Goal: Answer question/provide support

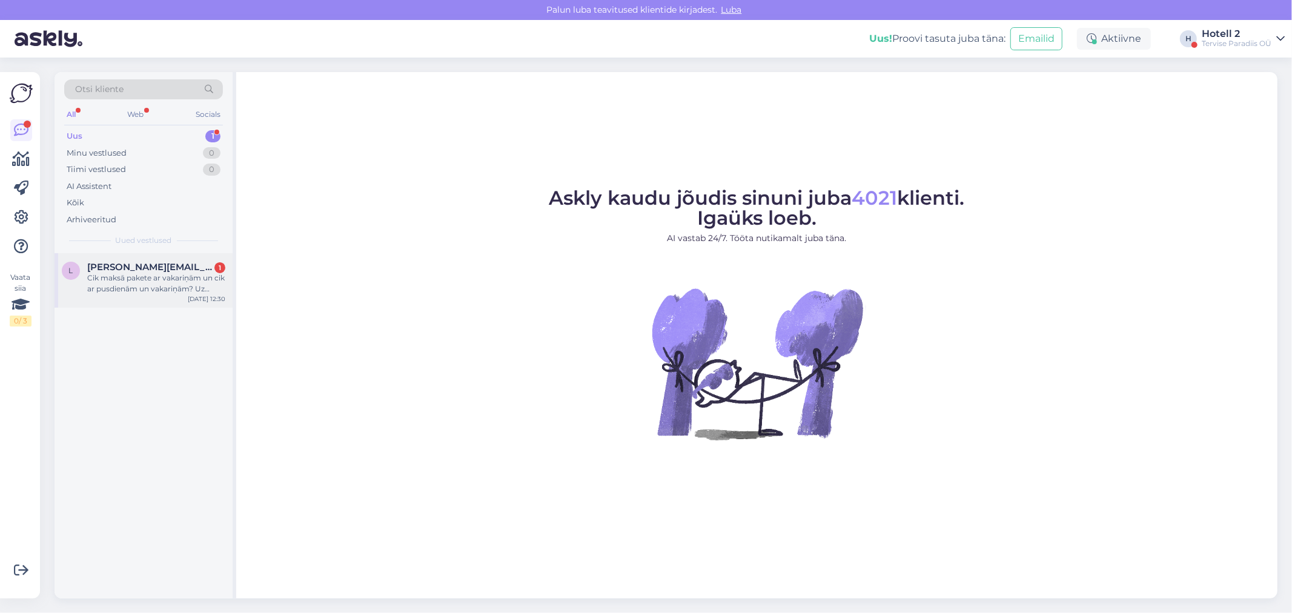
click at [112, 271] on span "[PERSON_NAME][EMAIL_ADDRESS][DOMAIN_NAME]" at bounding box center [150, 267] width 126 height 11
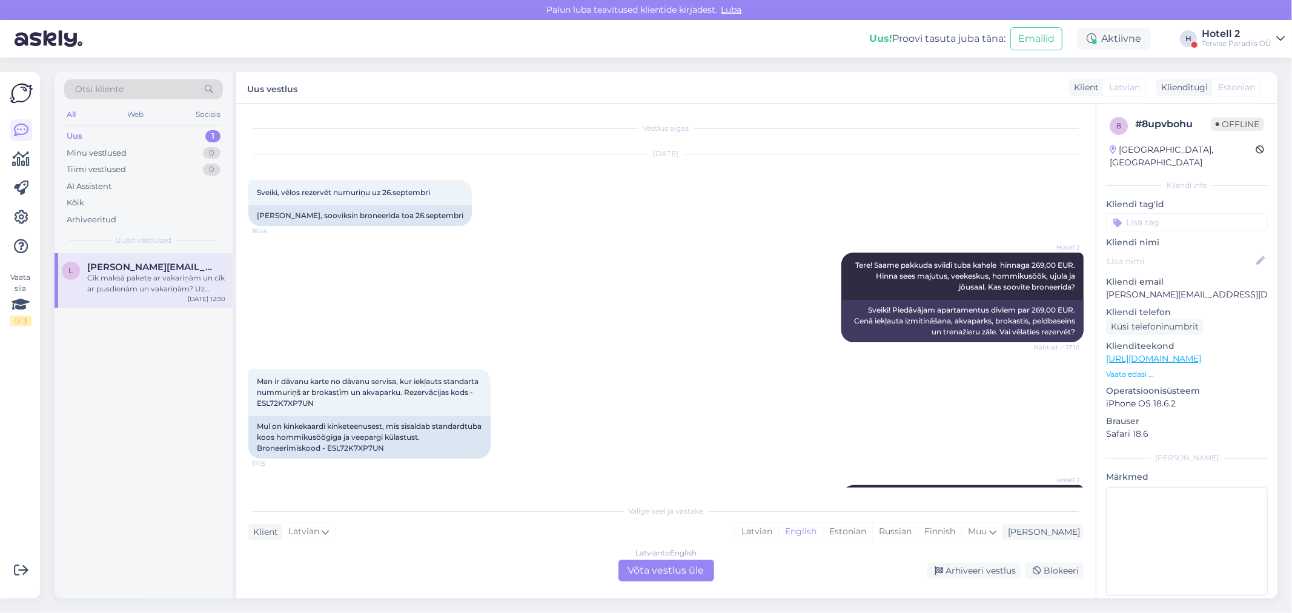
scroll to position [1044, 0]
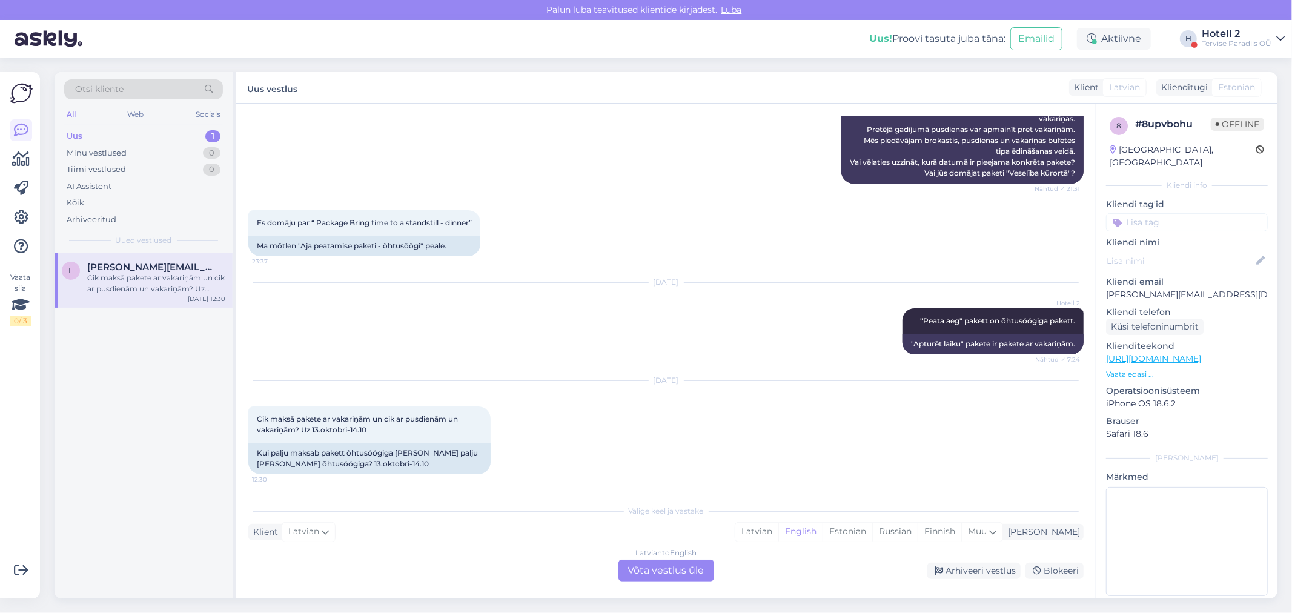
click at [649, 568] on div "Latvian to English Võta vestlus üle" at bounding box center [666, 571] width 96 height 22
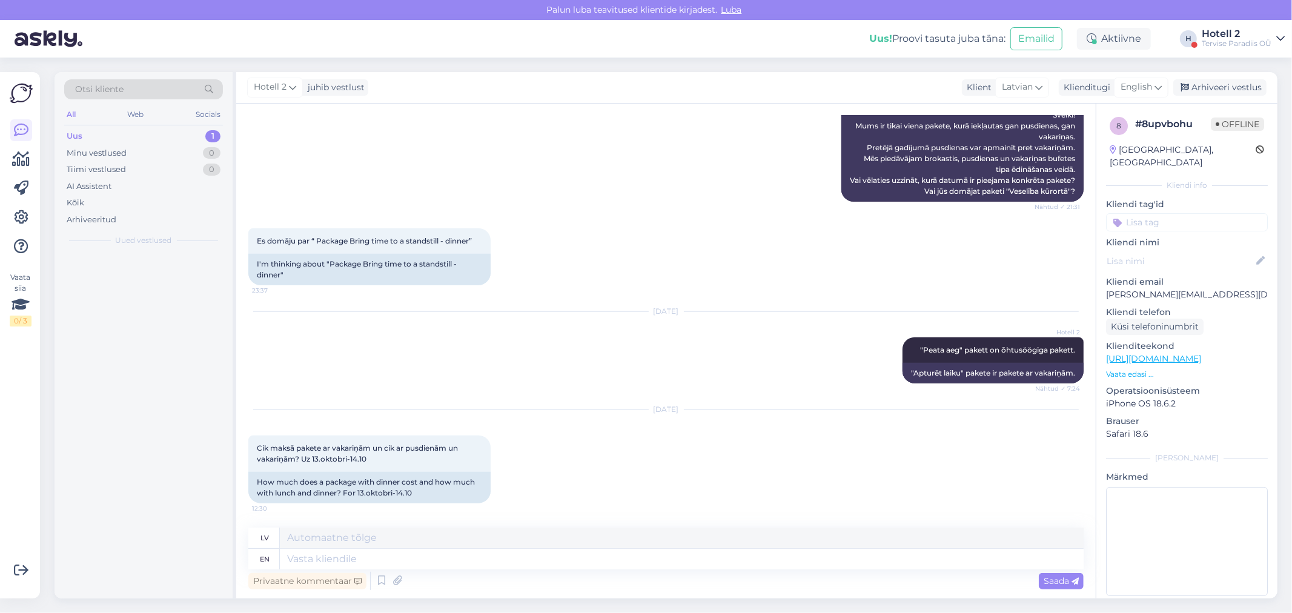
scroll to position [1026, 0]
click at [345, 558] on textarea at bounding box center [682, 559] width 804 height 21
click at [1140, 79] on div "Hotell 2 juhib vestlust Klient [DEMOGRAPHIC_DATA] Klienditugi English Arhiveeri…" at bounding box center [756, 87] width 1041 height 31
click at [1138, 83] on span "English" at bounding box center [1135, 87] width 31 height 13
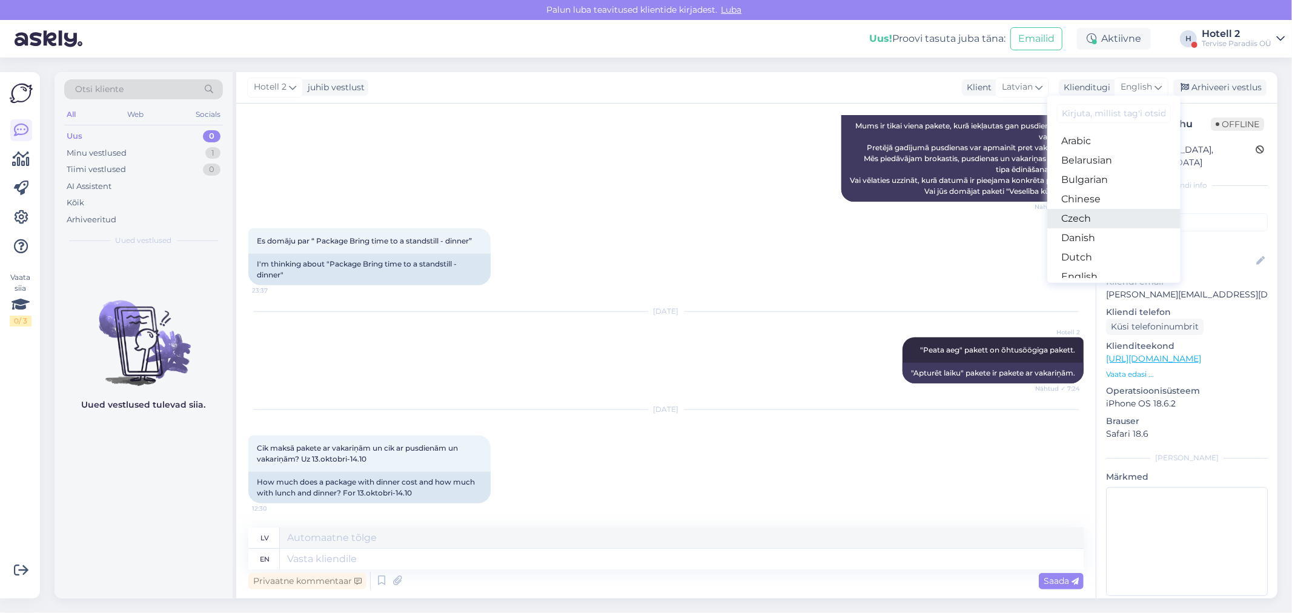
scroll to position [67, 0]
click at [1088, 225] on link "Estonian" at bounding box center [1113, 228] width 133 height 19
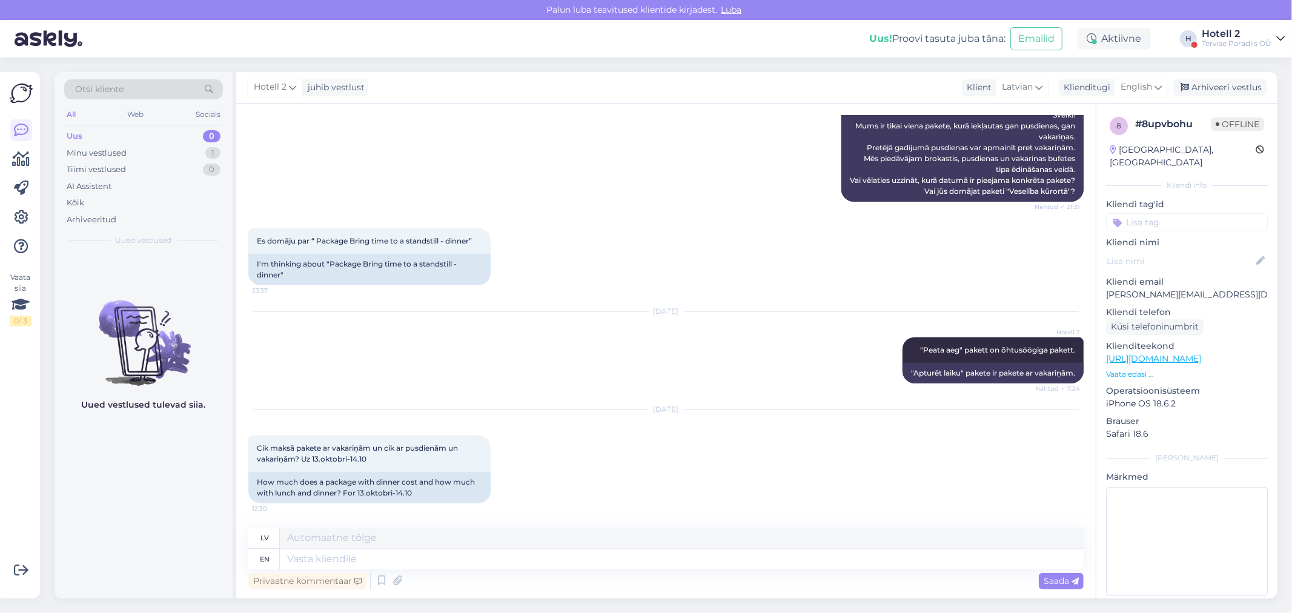
scroll to position [1015, 0]
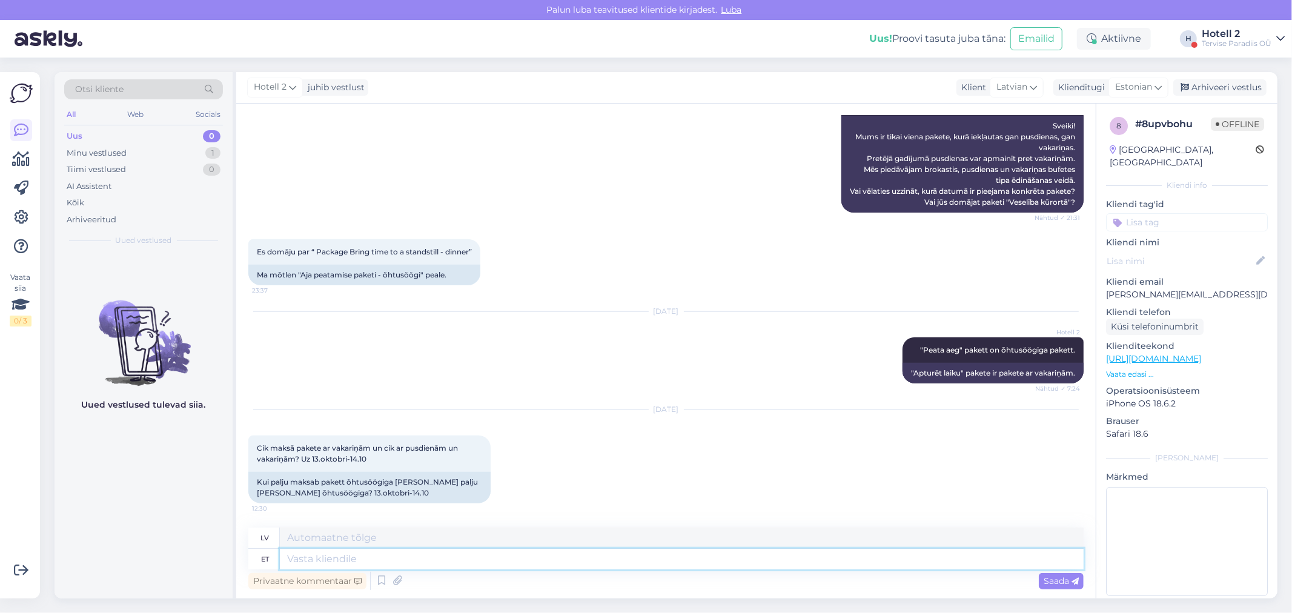
click at [342, 560] on textarea at bounding box center [682, 559] width 804 height 21
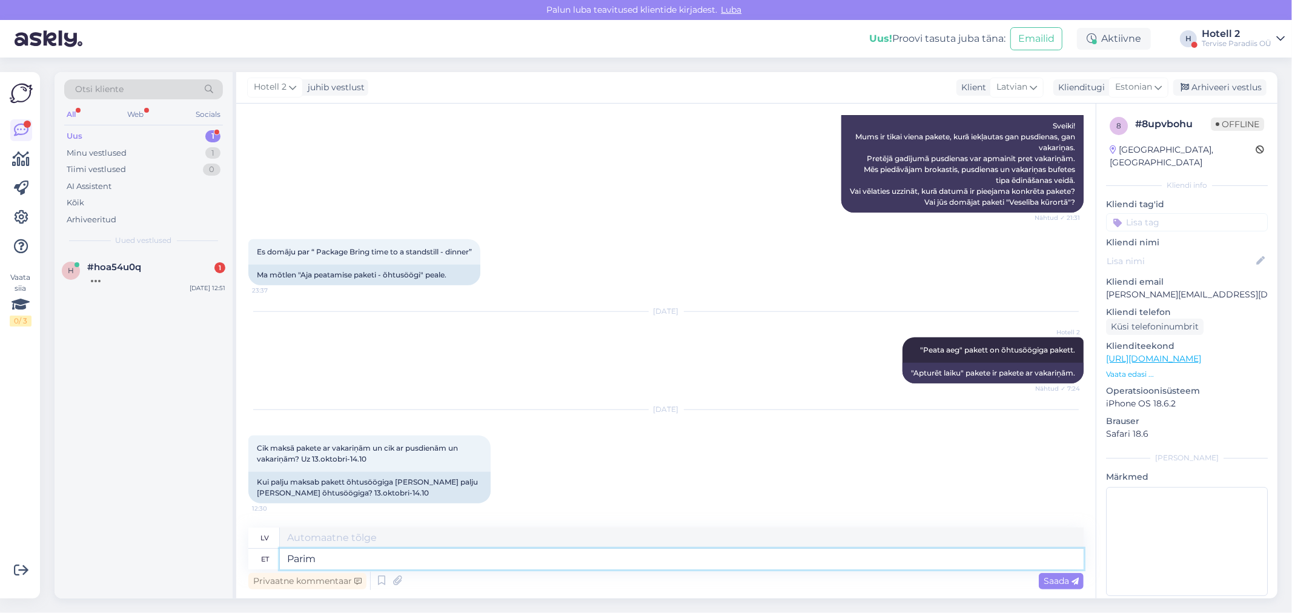
type textarea "Parim"
type textarea "Labākais"
type textarea "Parim v"
type textarea "Labākais v"
type textarea "Parim"
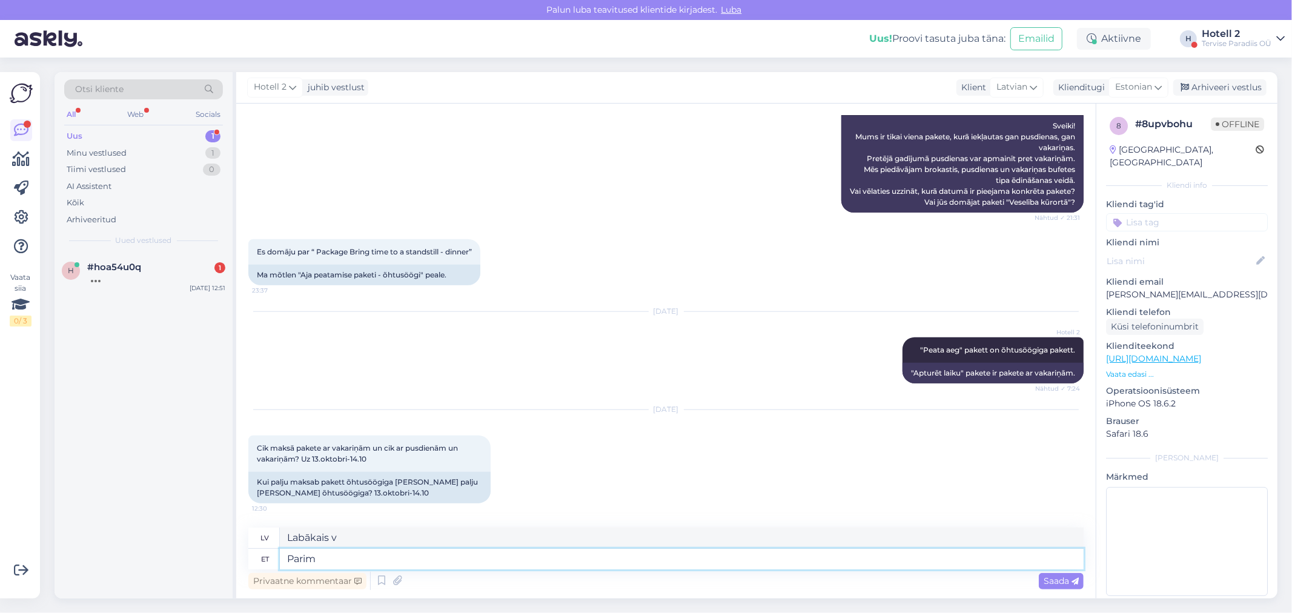
type textarea "Labākais"
type textarea "P"
type textarea "Kõige"
type textarea "Visvairāk"
type textarea "Kõige soodsam"
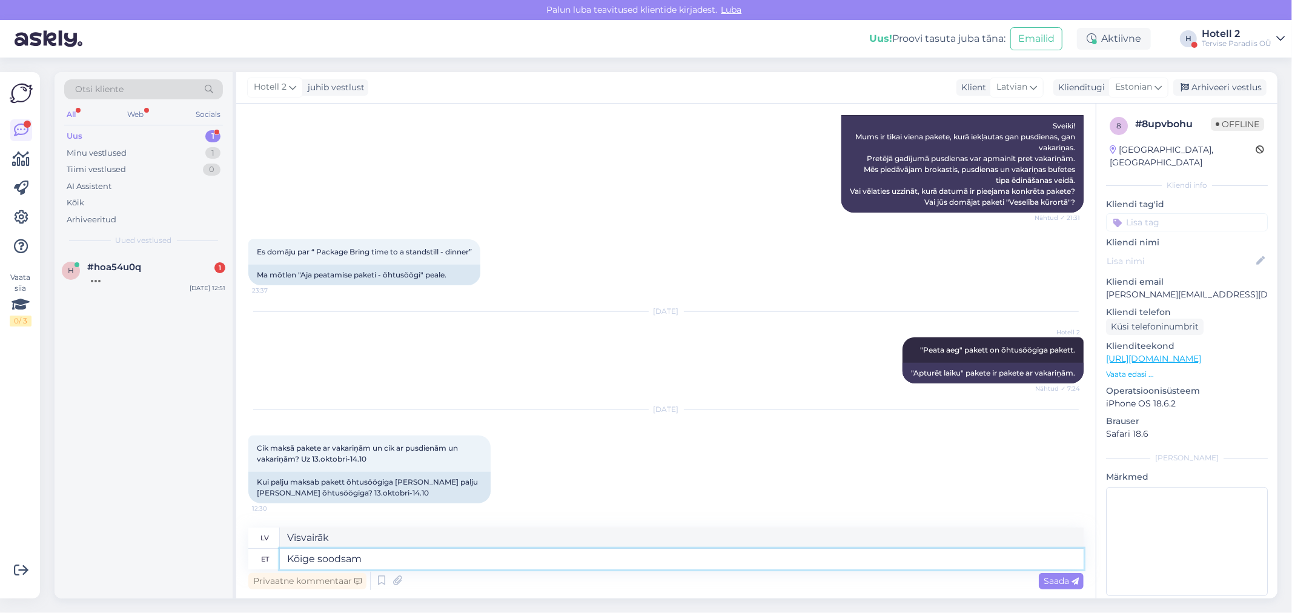
type textarea "Vispieejamākais"
type textarea "Kõige soodsam on"
type textarea "Vispieejamākais ir"
type textarea "Kõige soodsam on teha b"
type textarea "Tas ir vislētāk izdarāms"
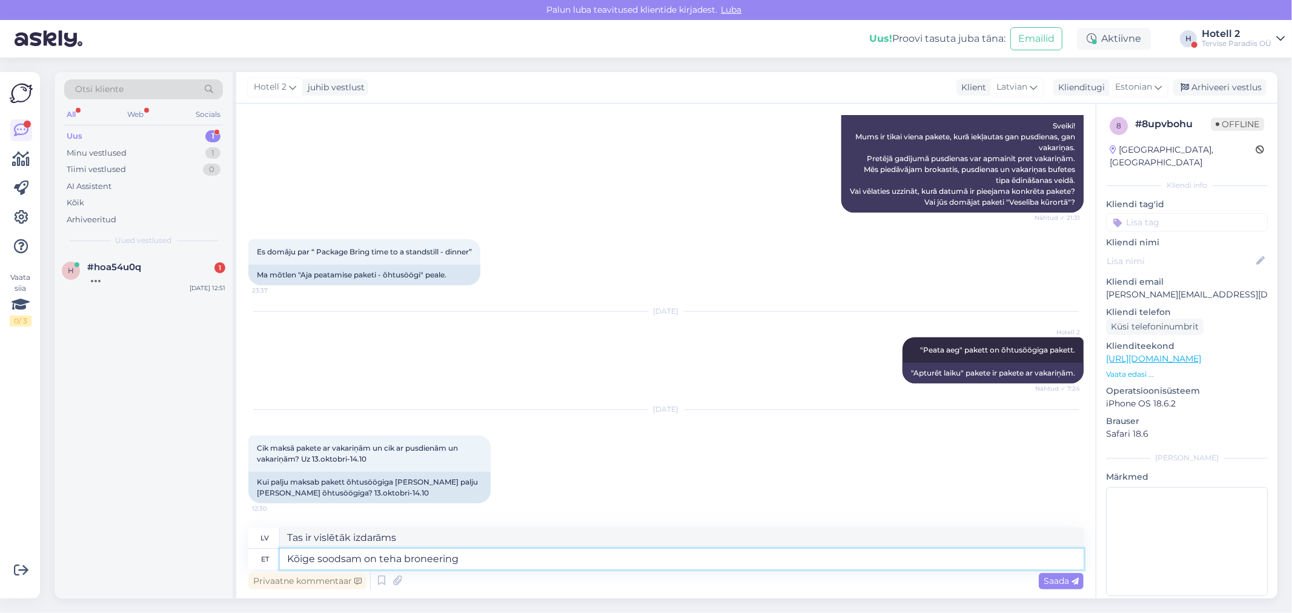
type textarea "Kõige soodsam on teha broneering m"
type textarea "Visekonomiskāk ir veikt rezervāciju"
type textarea "Kõige soodsam on teha broneering meie ko"
type textarea "Visizdevīgākais veids, kā veikt rezervāciju, ir caur mums."
type textarea "Kõige soodsam on teha broneering meie kodulehe k"
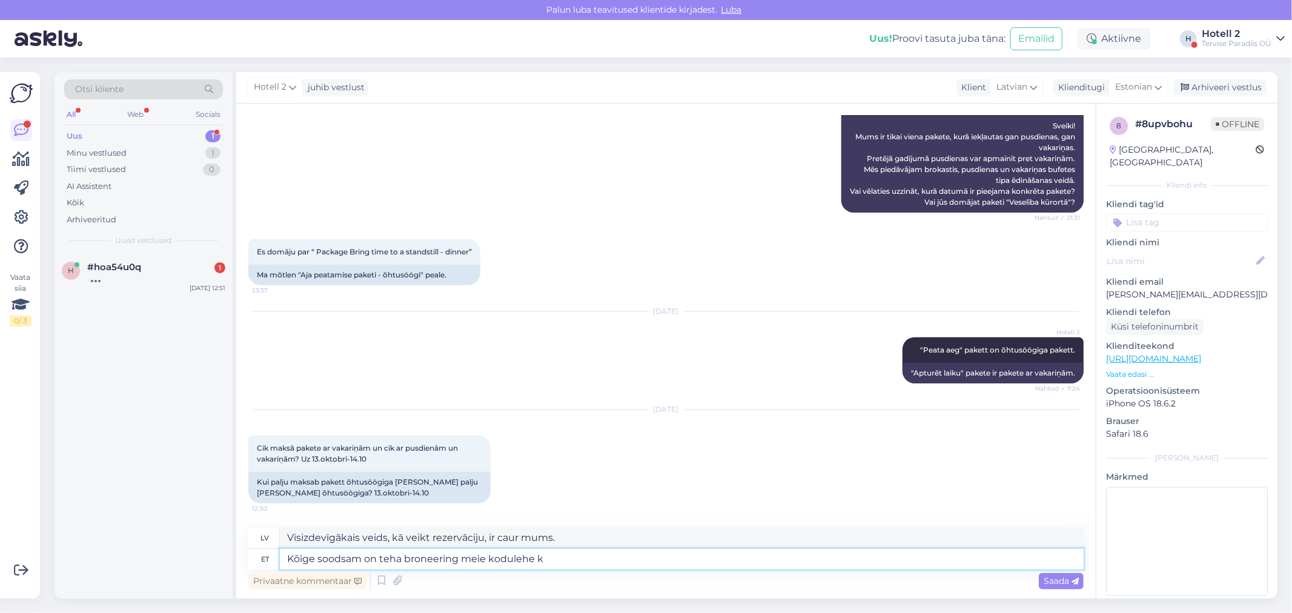
type textarea "Lētākais veids, kā veikt rezervāciju, ir [PERSON_NAME] tīmekļa vietni."
type textarea "Kõige soodsam on teha broneering meie kodulehe kaudu."
type textarea "Visizdevīgākais veids, kā veikt rezervāciju, ir [PERSON_NAME] tīmekļa vietni."
type textarea "Kõige soodsam on teha broneering meie kodulehe kaudu. Saate k"
type textarea "Vispieejamākais veids, kā veikt rezervāciju, ir [PERSON_NAME] tīmekļa vietni. J…"
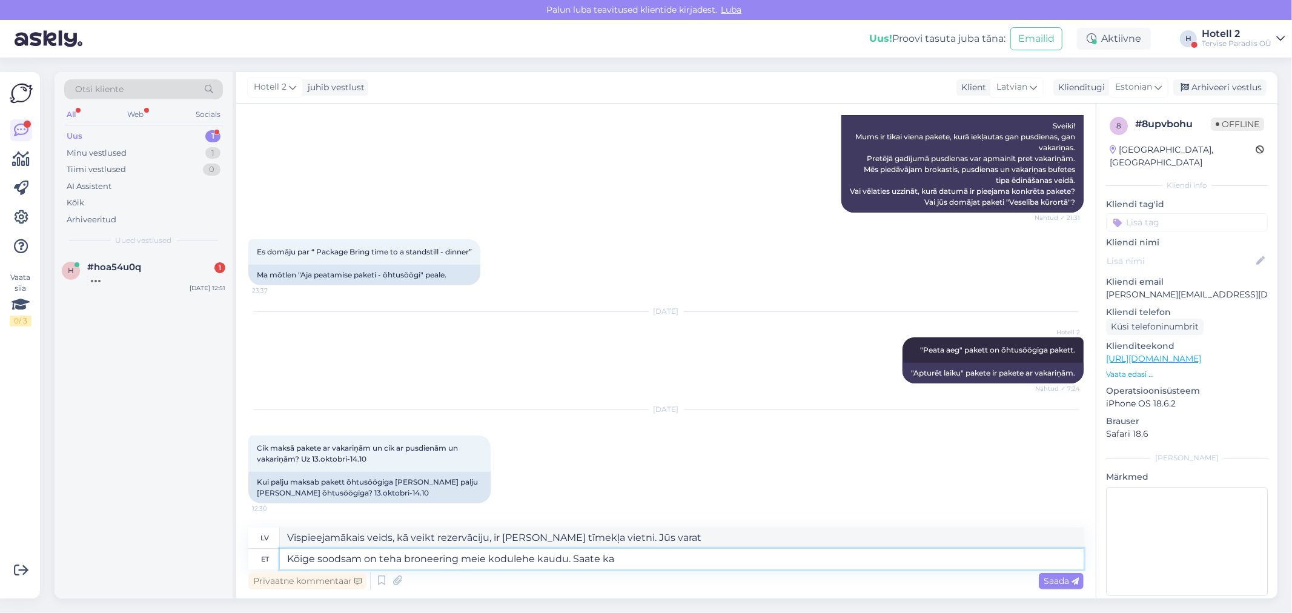
type textarea "Kõige soodsam on teha broneering meie kodulehe kaudu. Saate ka"
type textarea "Vispieejamākais veids, kā veikt rezervāciju, ir [PERSON_NAME] tīmekļa vietni. J…"
type textarea "Kõige soodsam on teha broneering meie kodulehe kaudu. Saate ka broneeer"
type textarea "Vispieejamākais veids, kā veikt rezervāciju, ir [PERSON_NAME] tīmekļa vietni. […"
type textarea "Kõige soodsam on teha broneering meie kodulehe kaudu. Saate ka broneeerimissoovi"
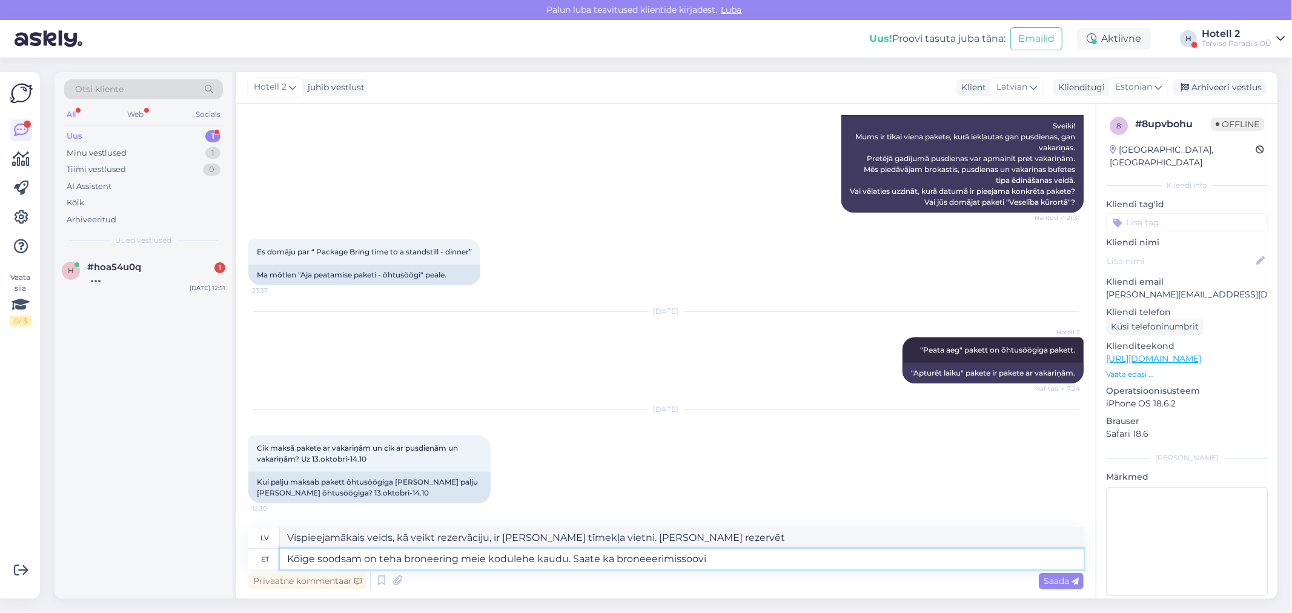
type textarea "Vispieejamākais veids, kā veikt rezervāciju, ir [PERSON_NAME] tīmekļa vietni. […"
type textarea "Kõige soodsam on teha broneering meie kodulehe kaudu. Saate ka broneeerimissoov…"
type textarea "Visizdevīgākais veids, kā veikt rezervāciju, ir [PERSON_NAME] tīmekļa vietni. […"
type textarea "Kõige soodsam on teha broneering meie kodulehe kaudu. Saate ka broneeerimissoov…"
type textarea "Visizdevīgākais veids, kā veikt rezervāciju, ir [PERSON_NAME] tīmekļa vietni. […"
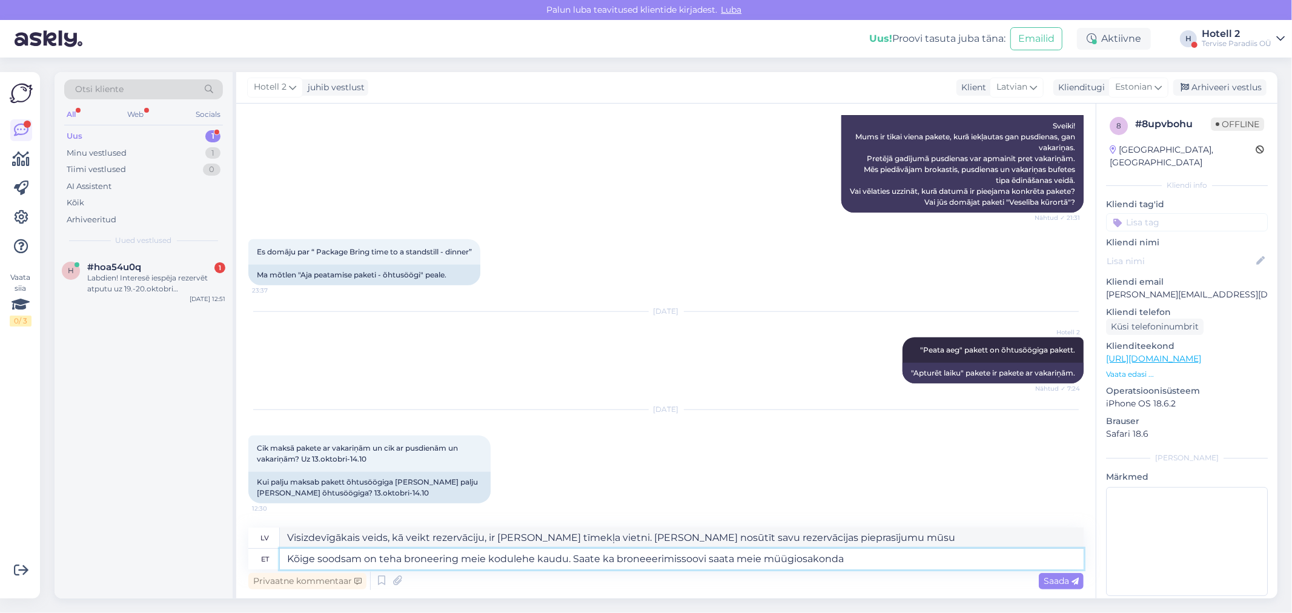
type textarea "Kõige soodsam on teha broneering meie kodulehe kaudu. Saate ka broneeerimissoov…"
type textarea "Visizdevīgākais veids, kā veikt rezervāciju, ir [PERSON_NAME] tīmekļa vietni. […"
type textarea "Kõige soodsam on teha broneering meie kodulehe kaudu. Saate ka broneeerimissoov…"
type textarea "Visizdevīgākais veids, kā veikt rezervāciju, ir [PERSON_NAME] tīmekļa vietni. […"
type textarea "Kõige soodsam on teha broneering meie kodulehe kaudu. Saate ka broneeerimissoov…"
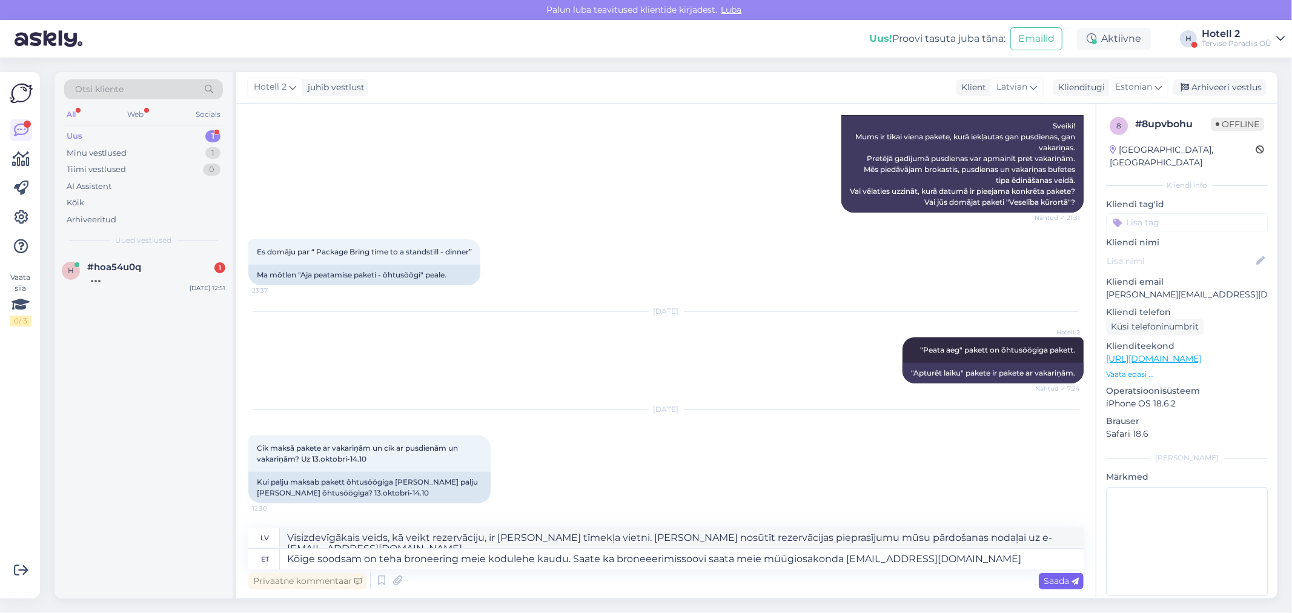
click at [1057, 584] on span "Saada" at bounding box center [1060, 580] width 35 height 11
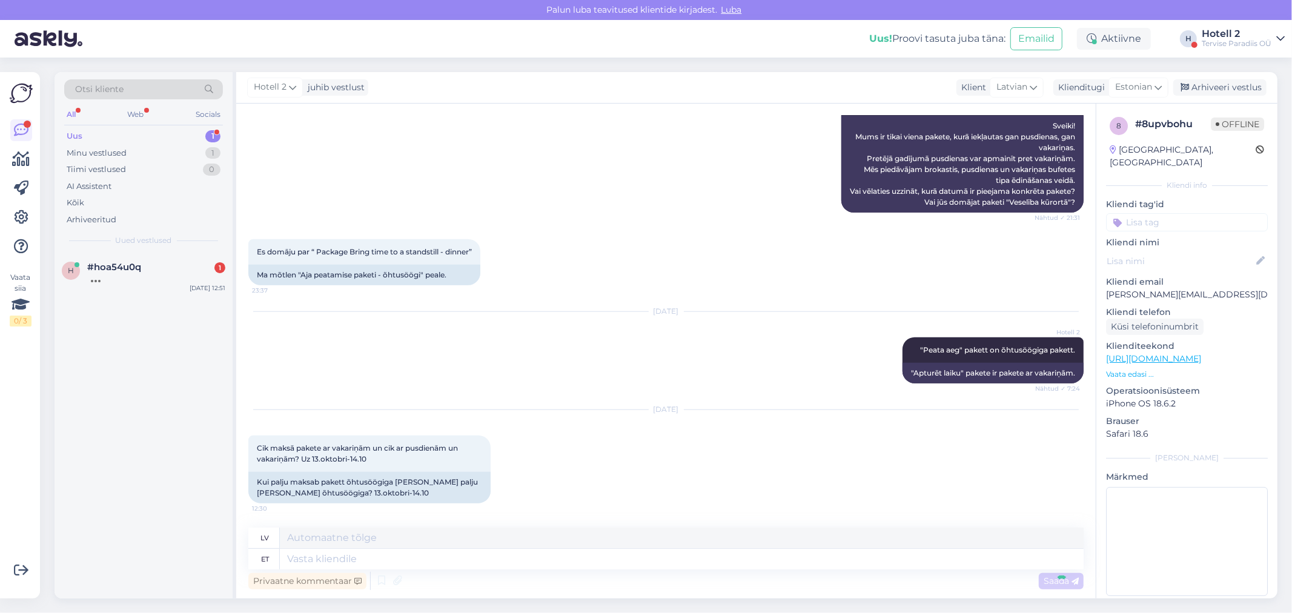
scroll to position [1131, 0]
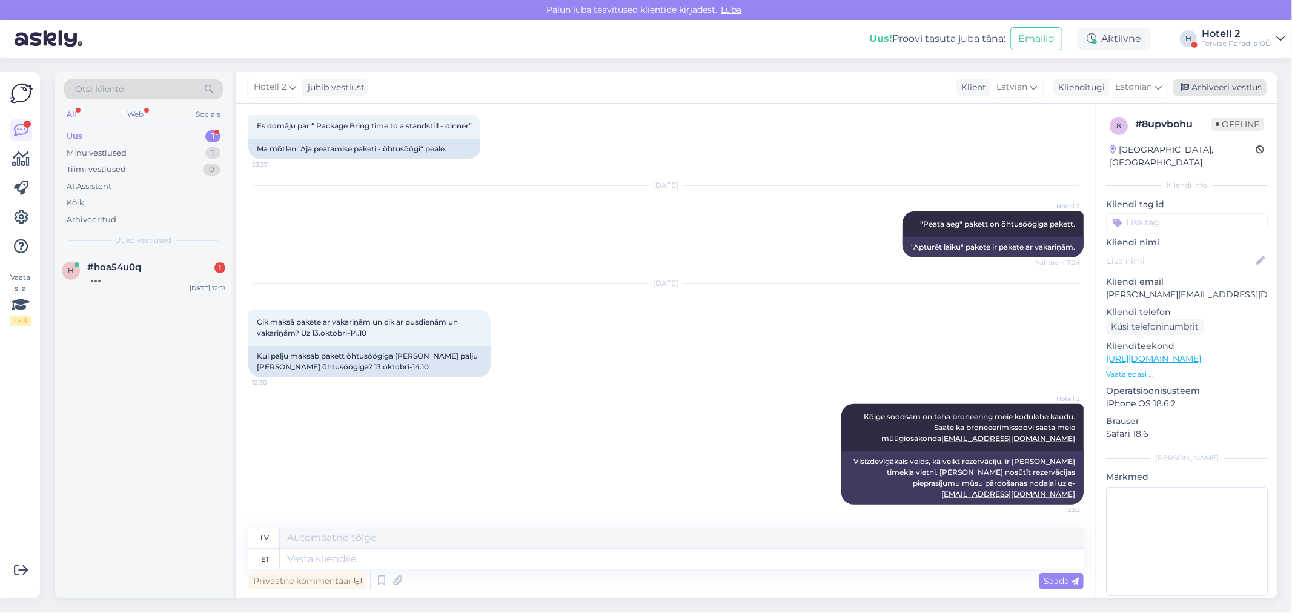
click at [1231, 83] on div "Arhiveeri vestlus" at bounding box center [1219, 87] width 93 height 16
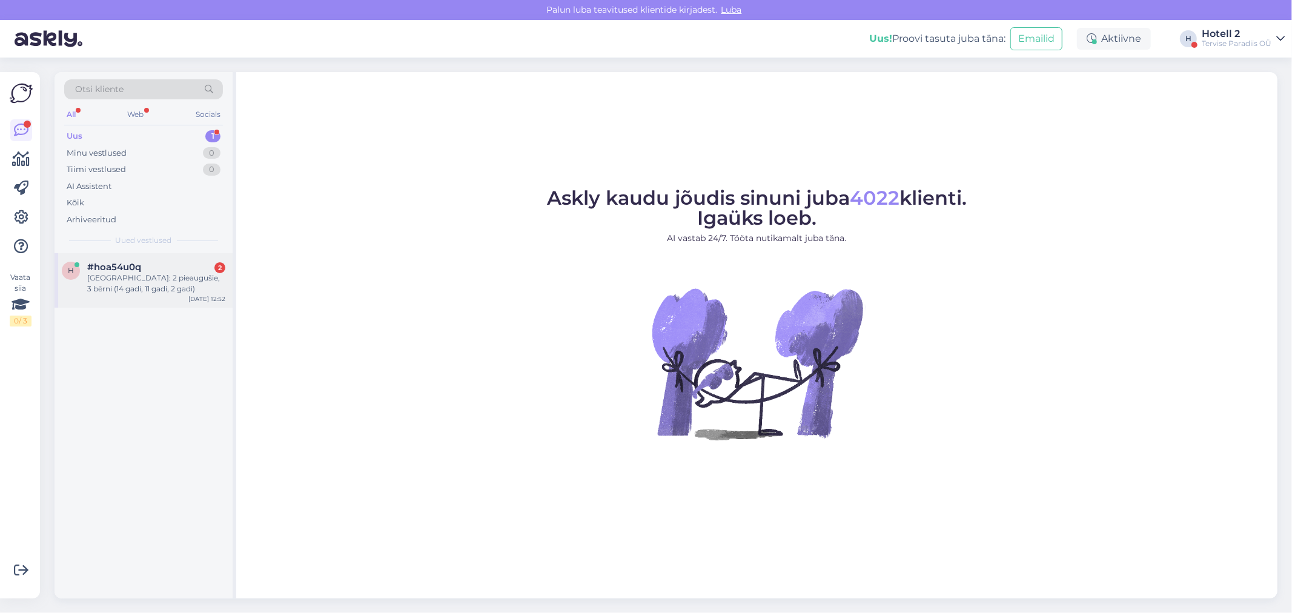
click at [122, 275] on div "[GEOGRAPHIC_DATA]: 2 pieaugušie, 3 bērni (14 gadi, 11 gadi, 2 gadi)" at bounding box center [156, 284] width 138 height 22
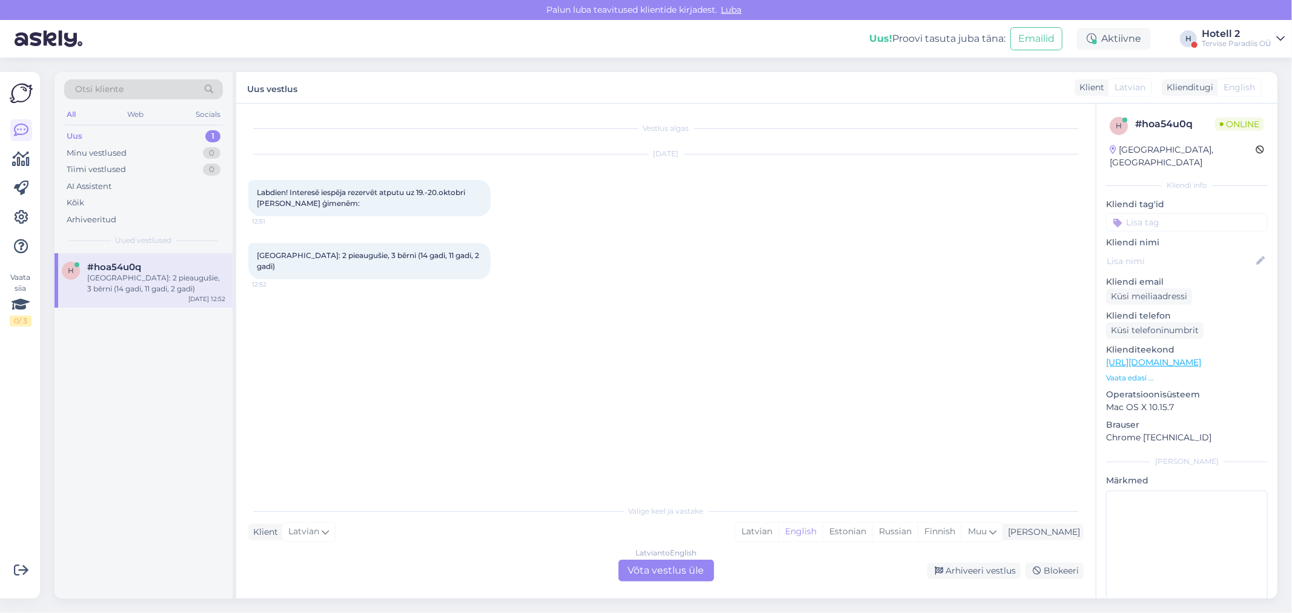
click at [653, 570] on div "Latvian to English Võta vestlus üle" at bounding box center [666, 571] width 96 height 22
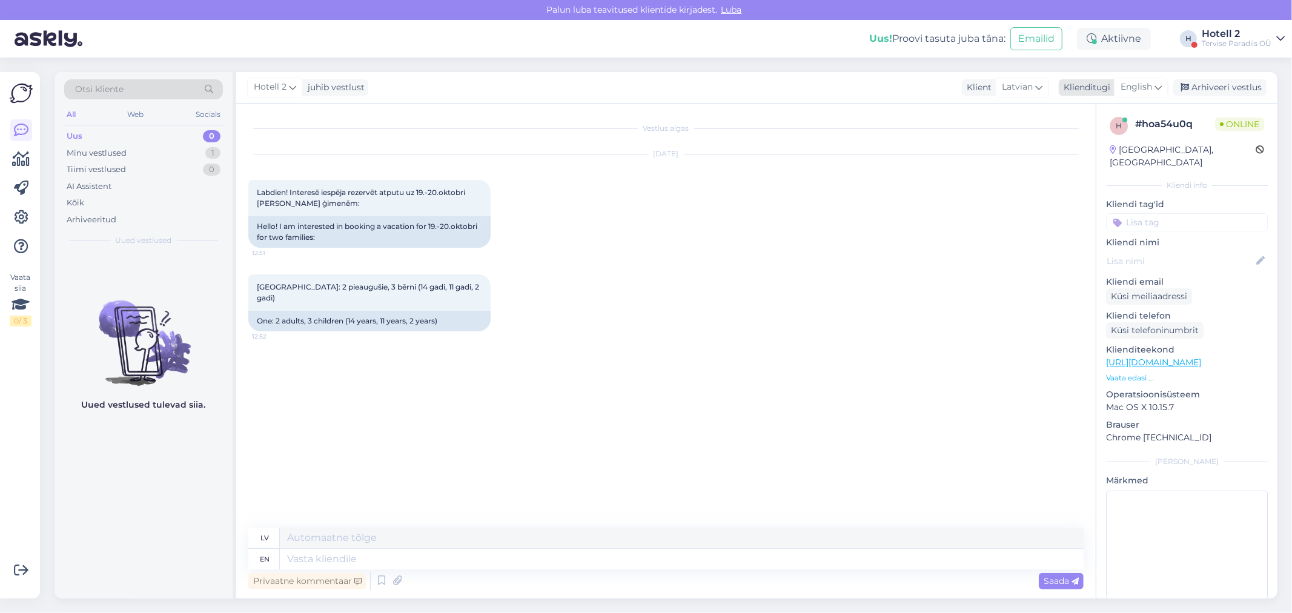
click at [1148, 82] on span "English" at bounding box center [1135, 87] width 31 height 13
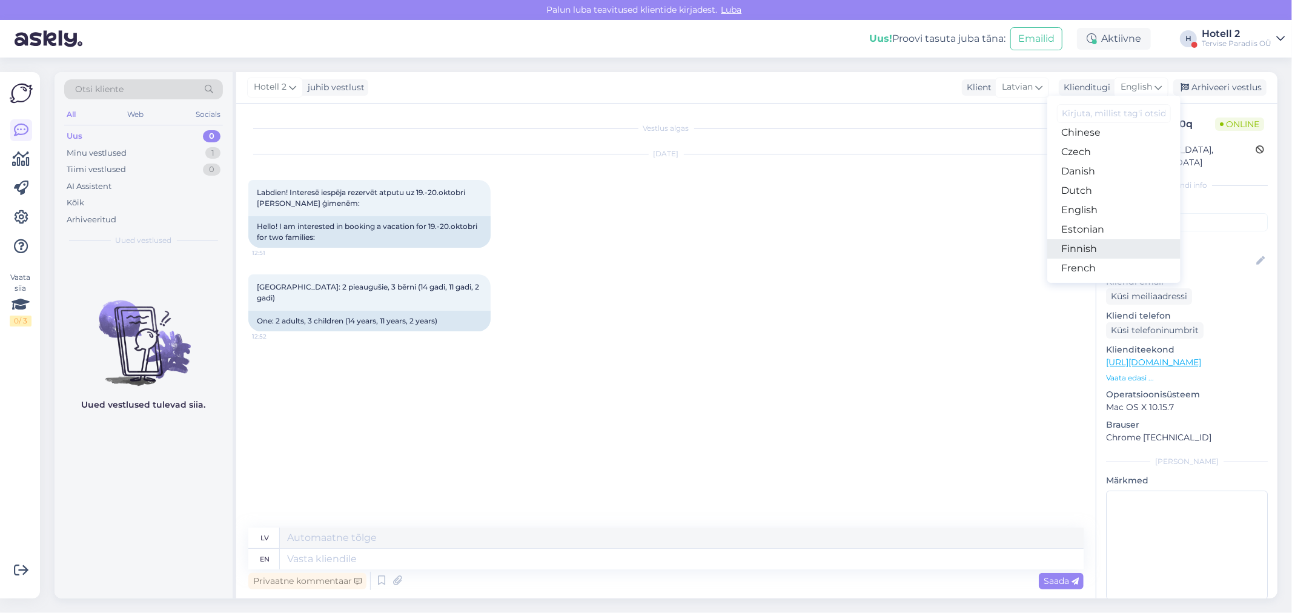
scroll to position [67, 0]
click at [1078, 227] on link "Estonian" at bounding box center [1113, 228] width 133 height 19
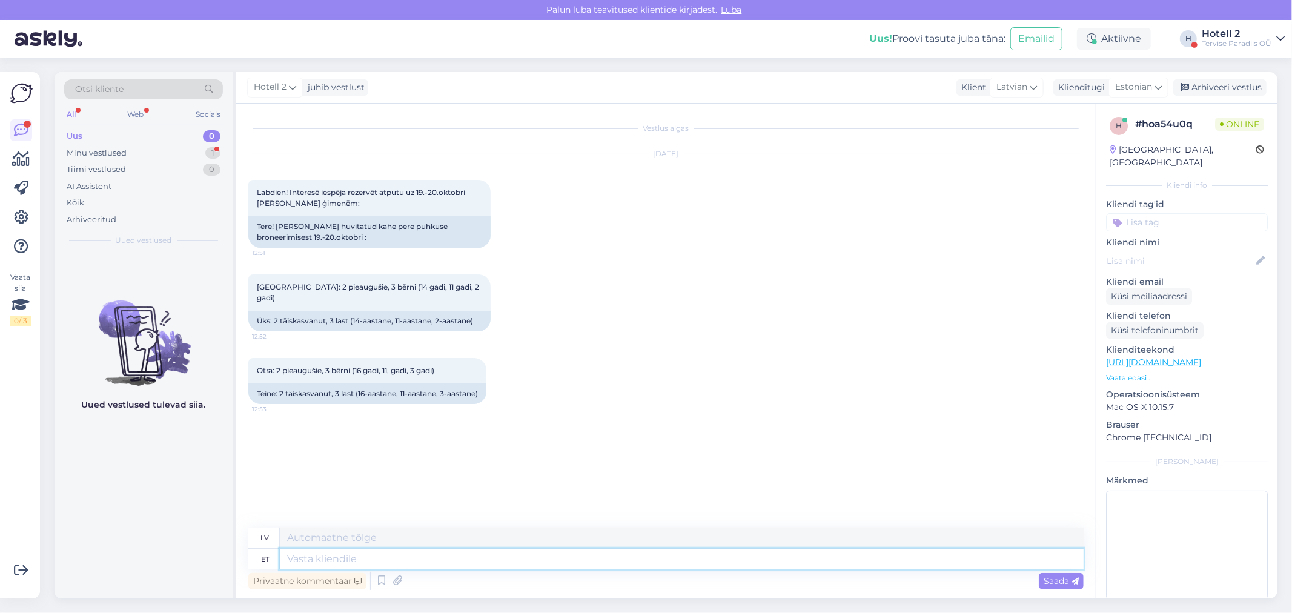
click at [388, 560] on textarea at bounding box center [682, 559] width 804 height 21
type textarea "Tere!"
type textarea "Sveiki"
type textarea "Tere!"
type textarea "Sveiki!"
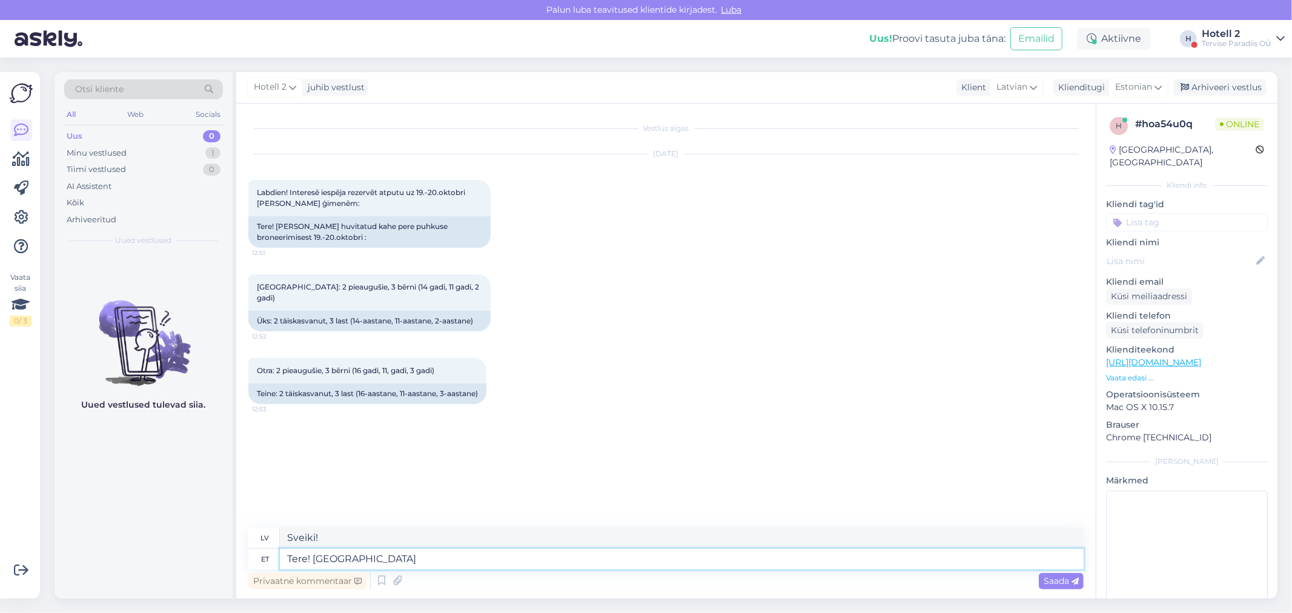
type textarea "Tere! Palun s"
type textarea "Sveiki! Lūdzu"
type textarea "Tere! Palun saatke o"
type textarea "Sveiki! Lūdzu, atsūtiet"
type textarea "Tere! Palun saatke oma b"
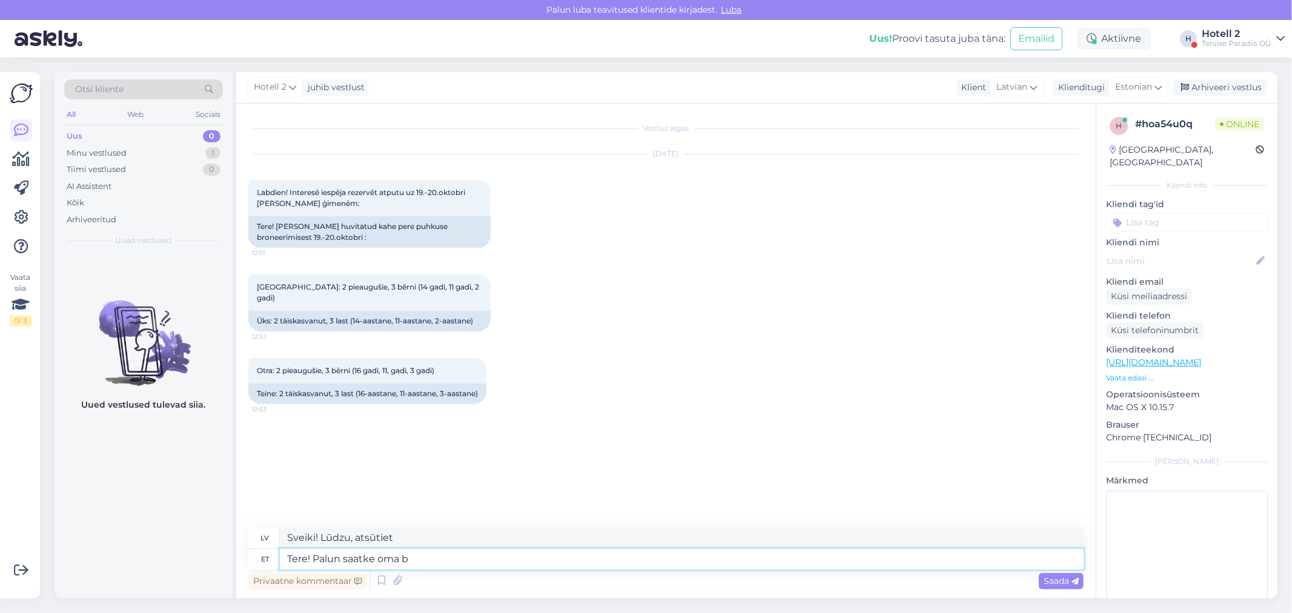
type textarea "Sveiki! Lūdzu, atsūtiet savu"
type textarea "Tere! Palun saatke oma broneerimis"
type textarea "Sveiki! Lūdzu, nosūtiet savu rezervāciju"
type textarea "Tere! Palun saatke oma broneerimise soov"
type textarea "Sveiki! Lūdzu, nosūtiet savu rezervācijas pieprasījumu."
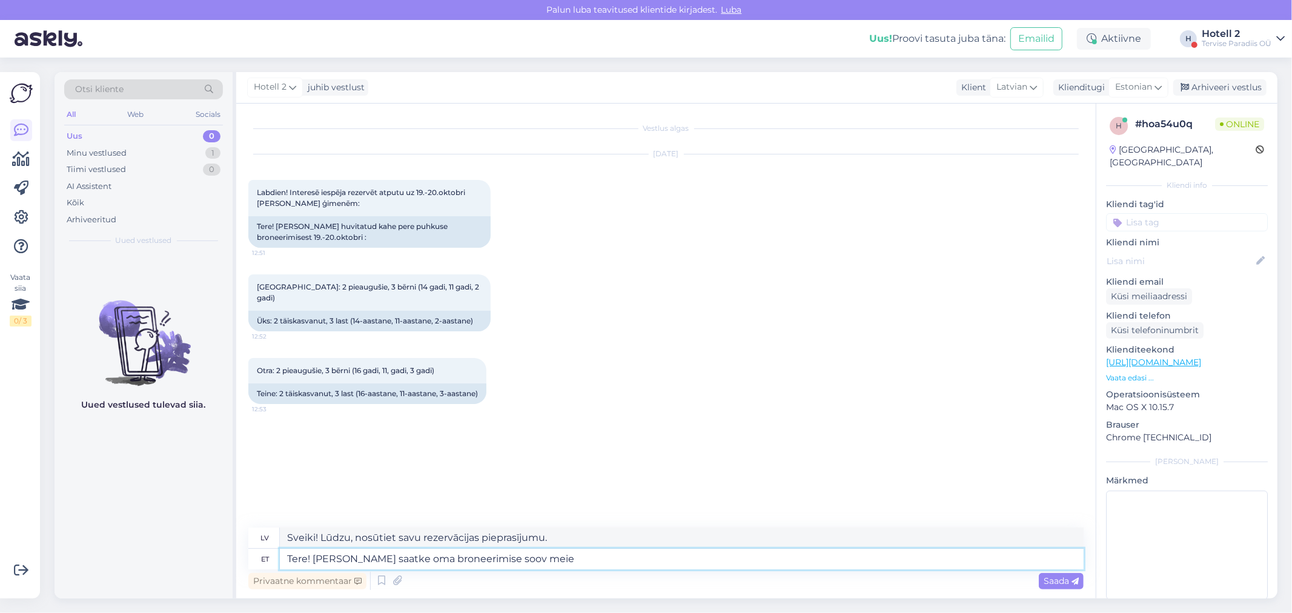
type textarea "Tere! Palun saatke oma broneerimise soov meie"
type textarea "Sveiki! Lūdzu, nosūtiet mums savu rezervācijas pieprasījumu."
type textarea "Tere! Palun saatke oma broneerimise soov meie müügiosakond sa"
type textarea "Sveiki! Lūdzu, nosūtiet savu rezervācijas pieprasījumu mūsu pārdošanas nodaļai."
type textarea "Tere! Palun saatke oma broneerimise soov meie müügiosakond sales@spa.ee"
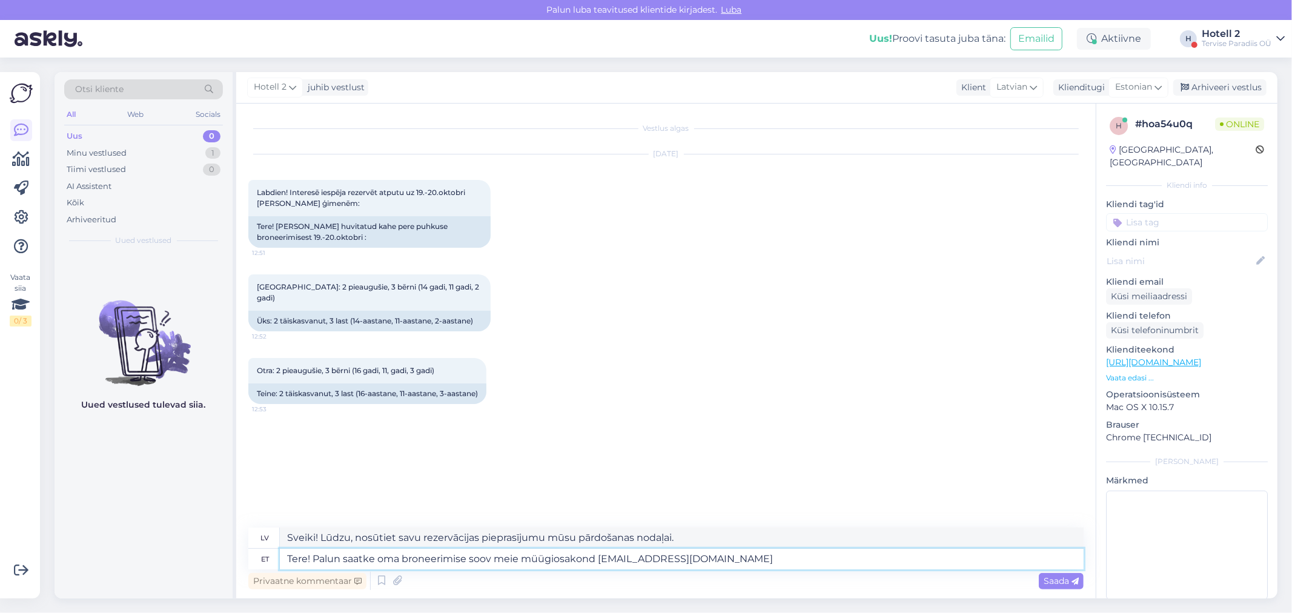
type textarea "Sveiki! Lūdzu, sūtiet savu rezervācijas pieprasījumu mūsu pārdošanas nodaļai uz…"
type textarea "Tere! Palun saatke oma broneerimise soov meie müügiosakond sales@spa.ee"
click at [1050, 586] on div "Saada" at bounding box center [1061, 581] width 45 height 16
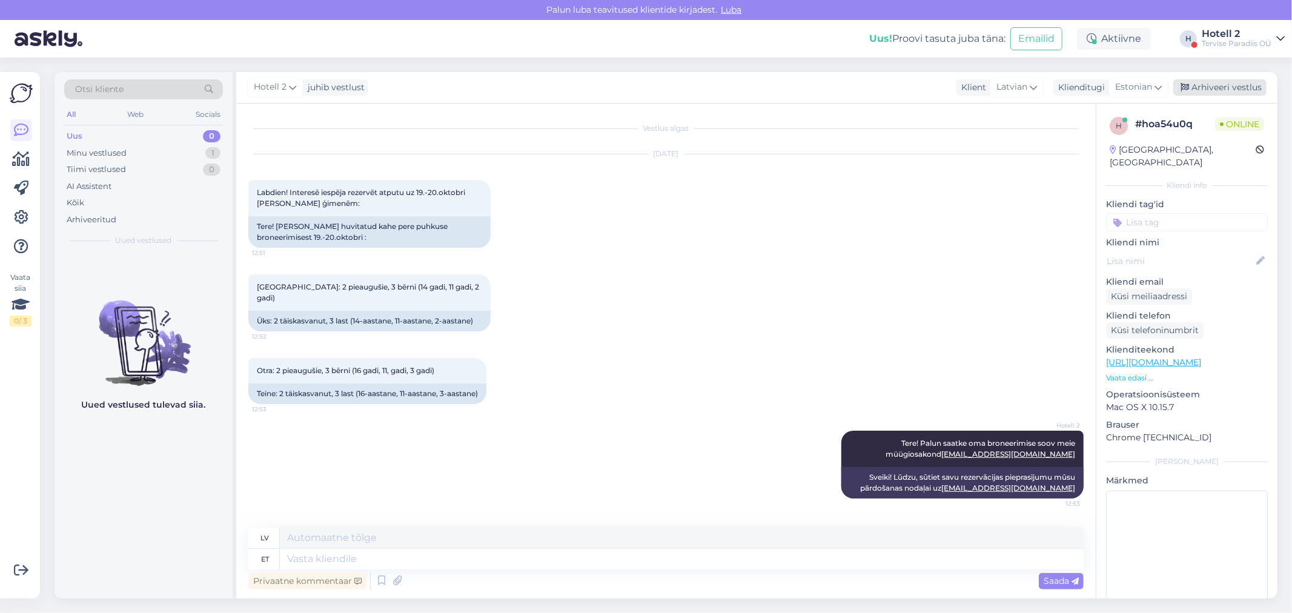
click at [1195, 85] on div "Arhiveeri vestlus" at bounding box center [1219, 87] width 93 height 16
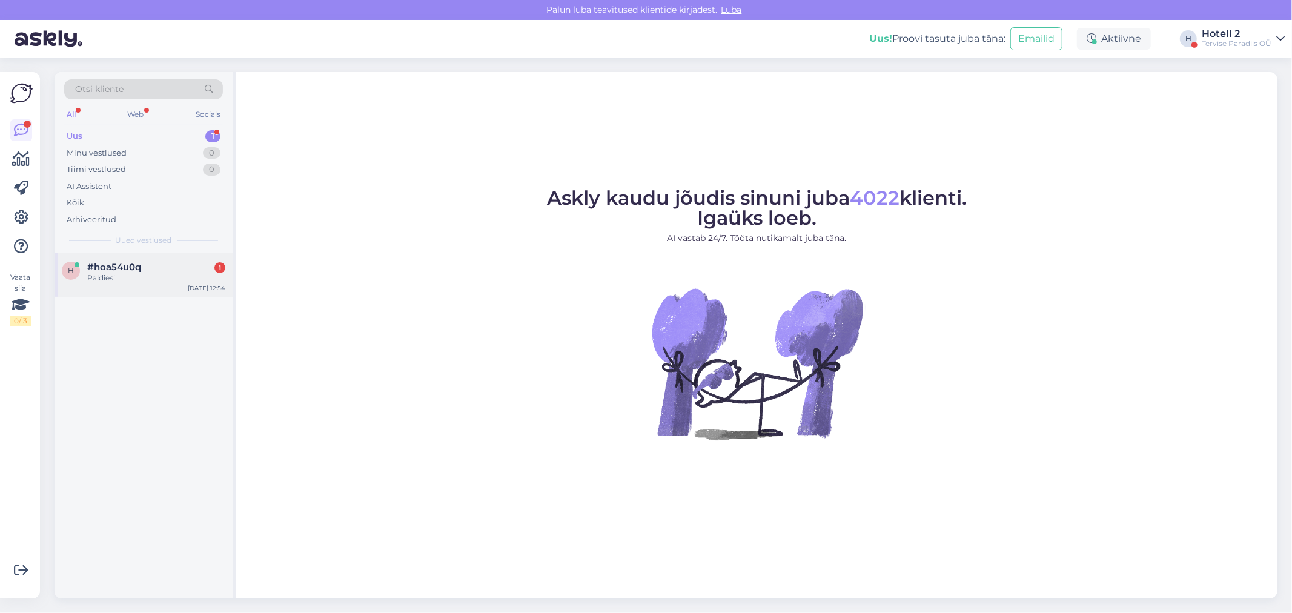
drag, startPoint x: 104, startPoint y: 265, endPoint x: 116, endPoint y: 268, distance: 13.2
click at [103, 265] on span "#hoa54u0q" at bounding box center [114, 267] width 54 height 11
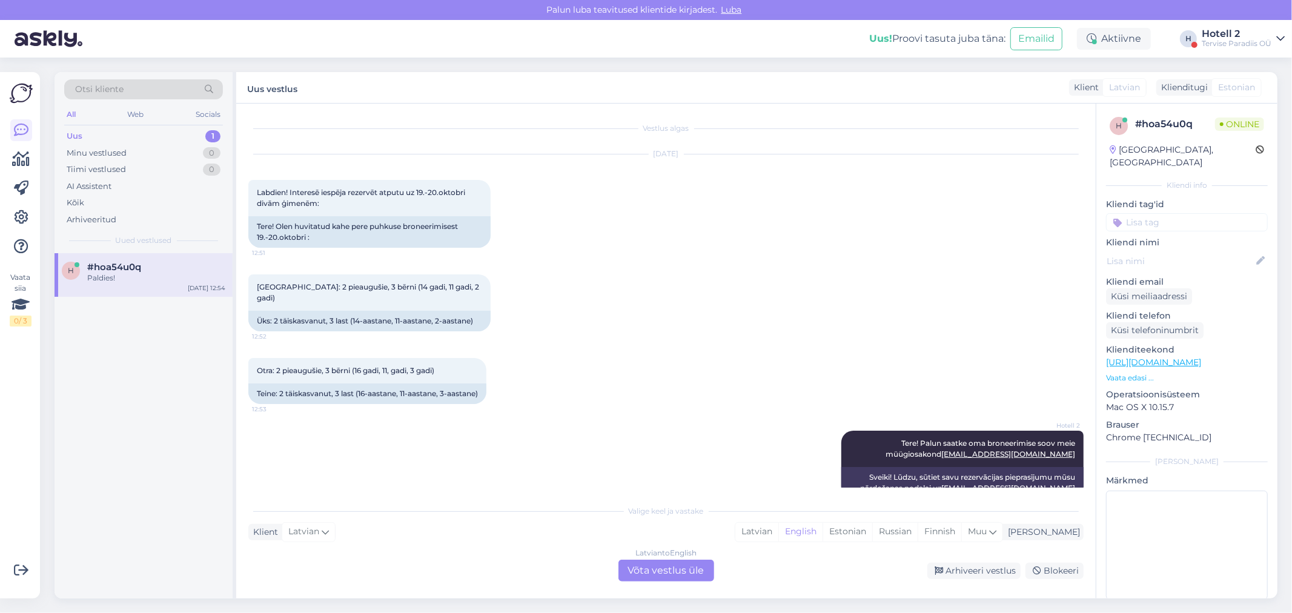
scroll to position [85, 0]
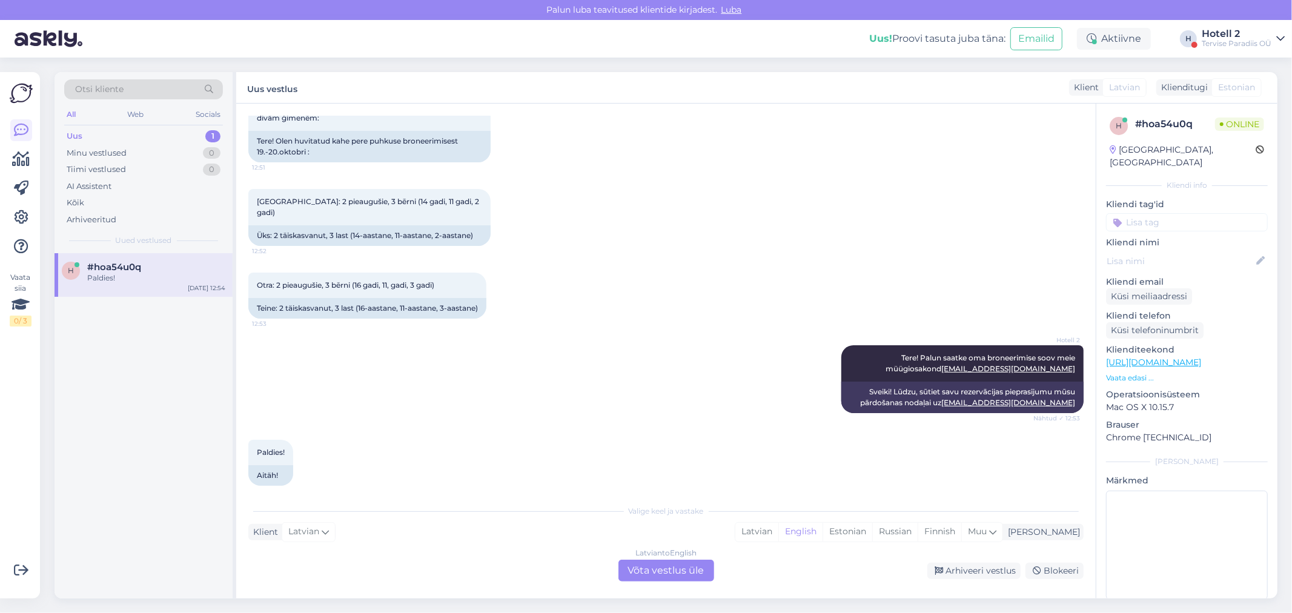
drag, startPoint x: 691, startPoint y: 566, endPoint x: 834, endPoint y: 483, distance: 165.8
click at [691, 564] on div "Latvian to English Võta vestlus üle" at bounding box center [666, 571] width 96 height 22
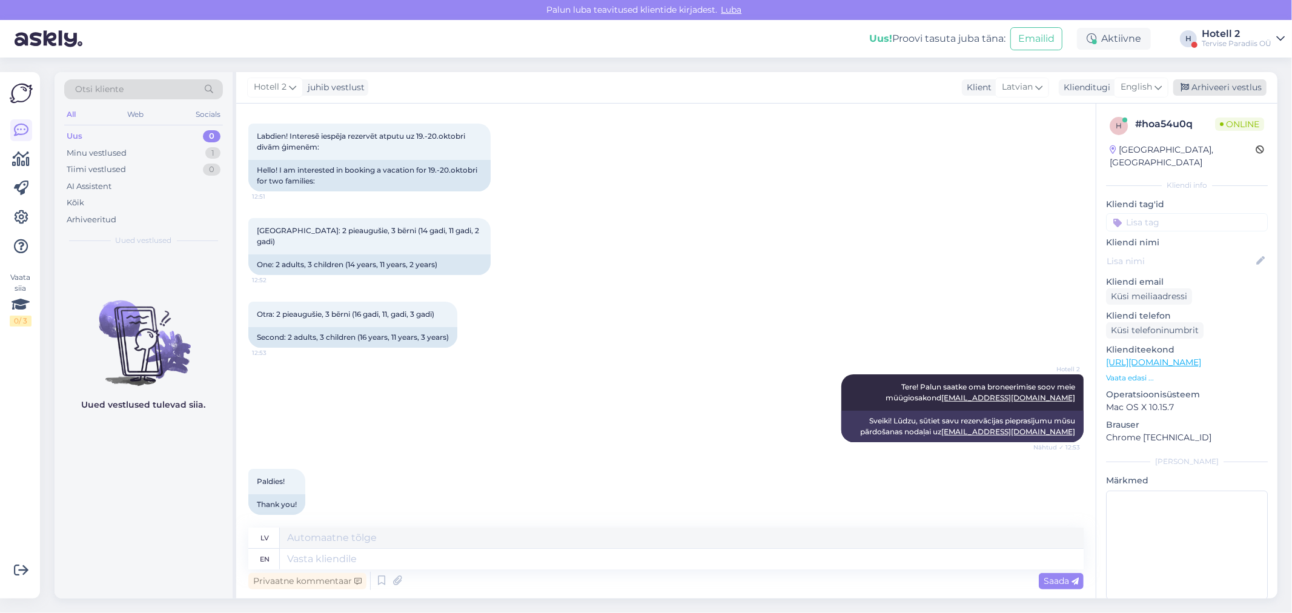
click at [1238, 81] on div "Arhiveeri vestlus" at bounding box center [1219, 87] width 93 height 16
